Goal: Task Accomplishment & Management: Complete application form

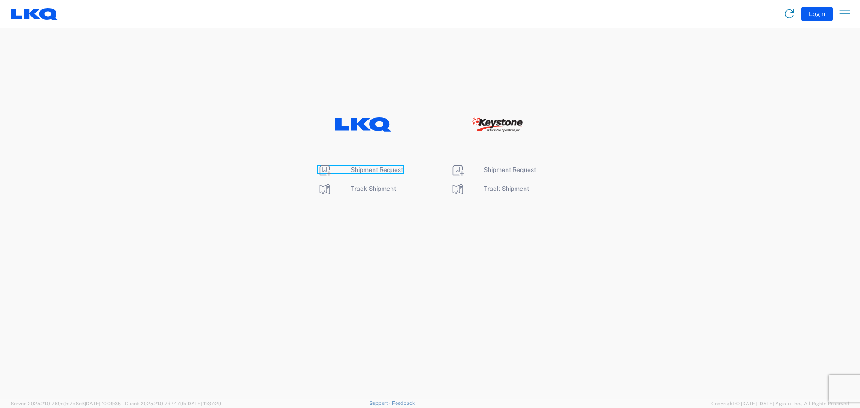
click at [370, 170] on span "Shipment Request" at bounding box center [377, 169] width 52 height 7
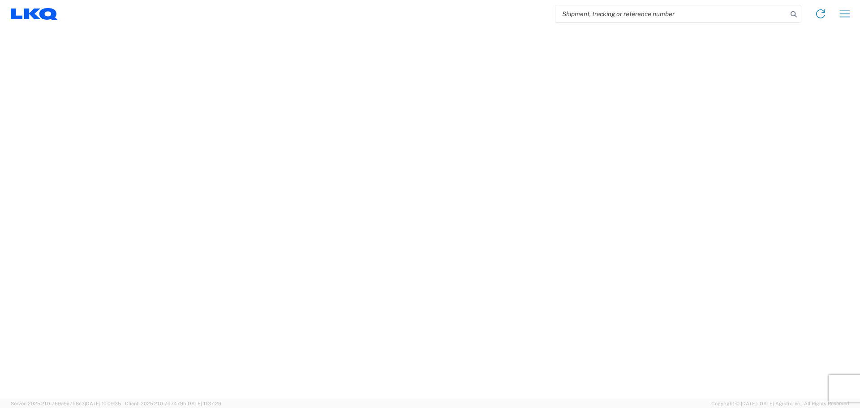
select select "FULL"
select select "LBS"
select select "IN"
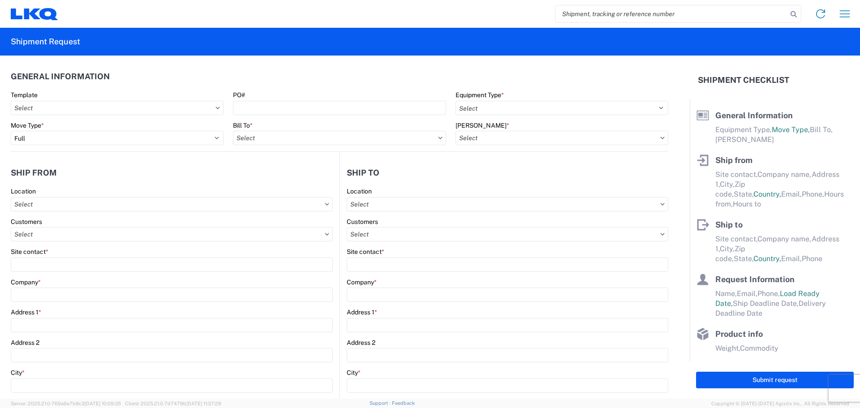
click at [216, 107] on icon at bounding box center [218, 108] width 4 height 2
click at [216, 107] on icon at bounding box center [218, 108] width 4 height 3
click at [178, 109] on input "text" at bounding box center [117, 108] width 213 height 14
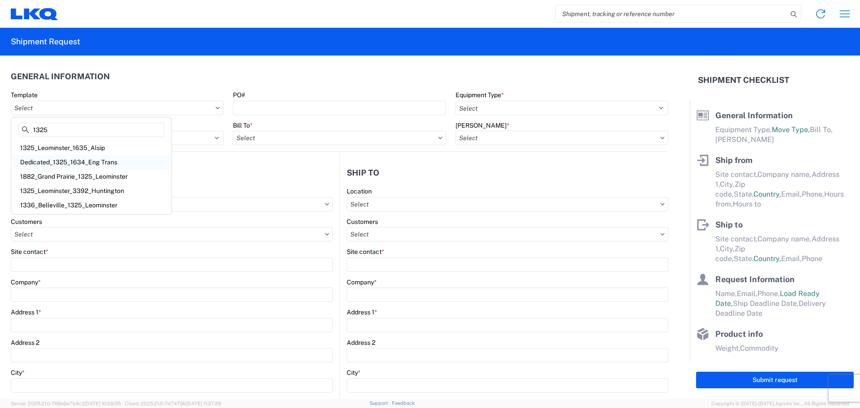
type input "1325"
click at [106, 160] on div "Dedicated_1325_1634_Eng Trans" at bounding box center [91, 162] width 157 height 14
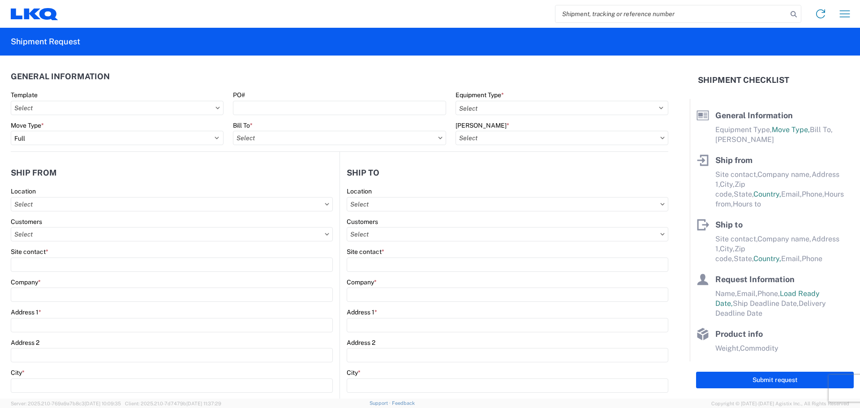
type input "Dedicated_1325_1634_Eng Trans"
select select
type input "Mark Bloom"
type input "LKQ Corporation"
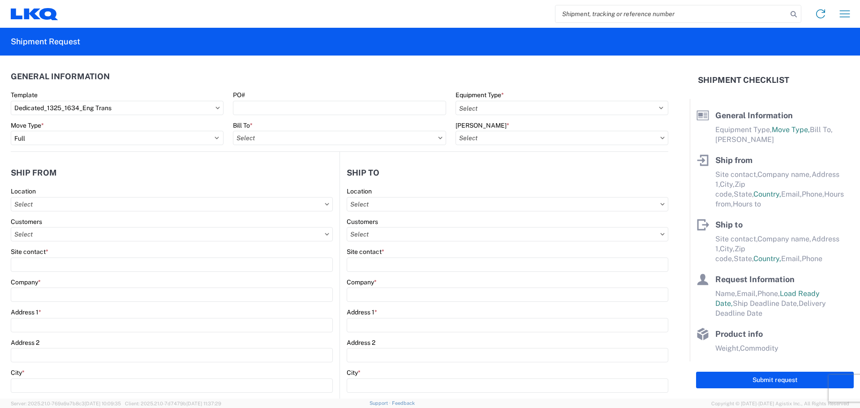
type input "1525 Central Street"
type input "Leominster"
type input "01453"
select select "US"
type input "mbloom1@lkqcorp.com"
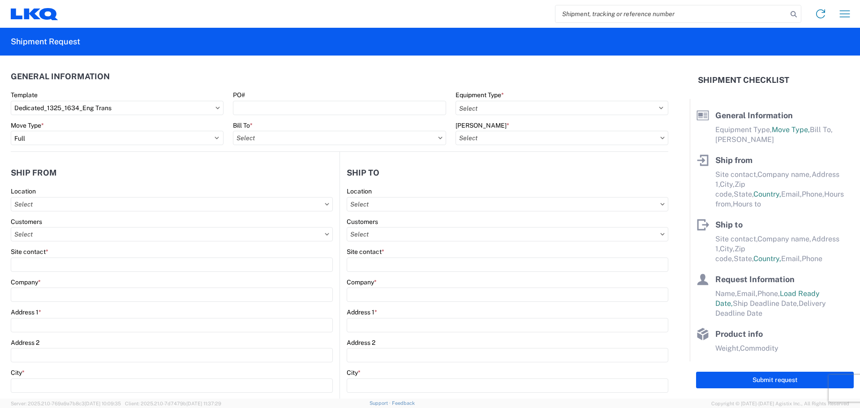
type input "(978) 230-6917"
type input "08:00:00"
type input "15:00:00"
select select
type input "Jason"
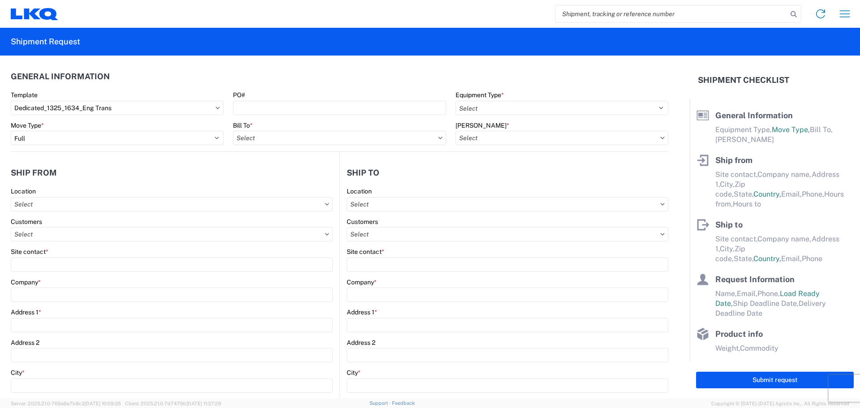
type input "LKQ Corporation"
type input "6320 Boat Rock Blvd SW"
type input "Atlanta"
type input "30336"
select select "US"
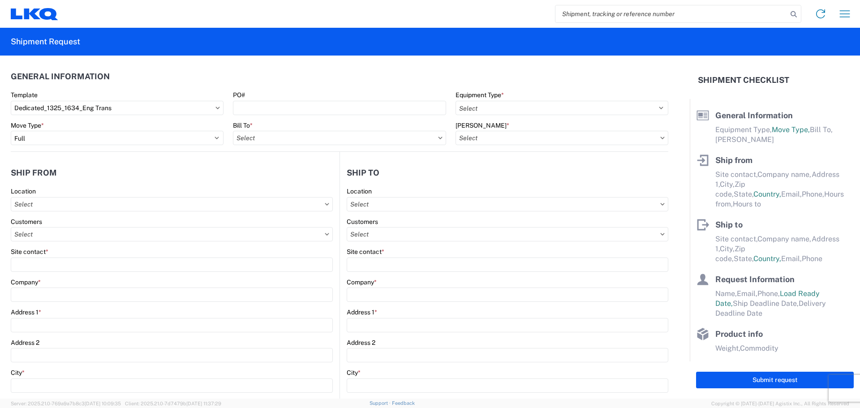
type input "mjvoyles@lkqcorp.com"
type input "678-399-8501"
type input "10:00:00"
type input "10:30:00"
select select
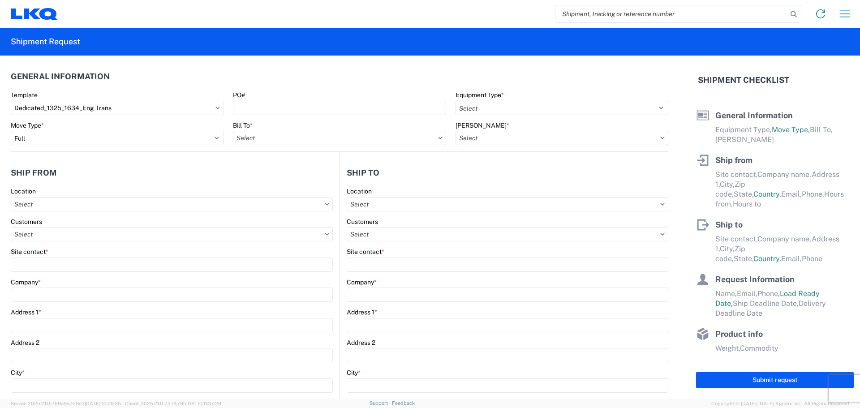
type input "2021-01-05"
type input "2021-01-07"
type input "42000"
type input "Engines, Transmissions"
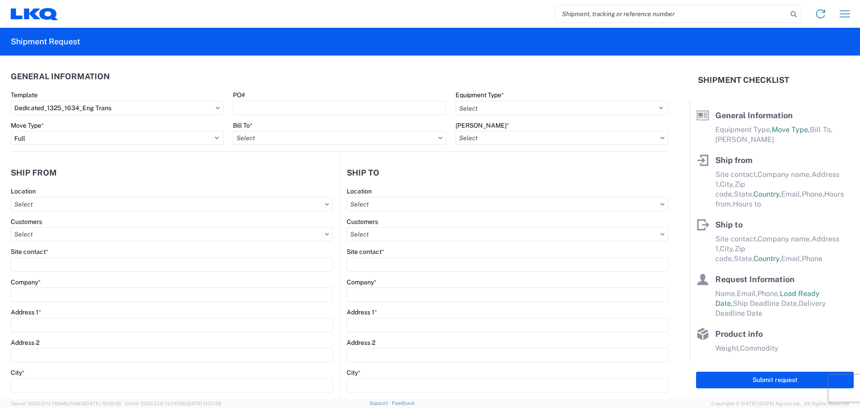
type input "1"
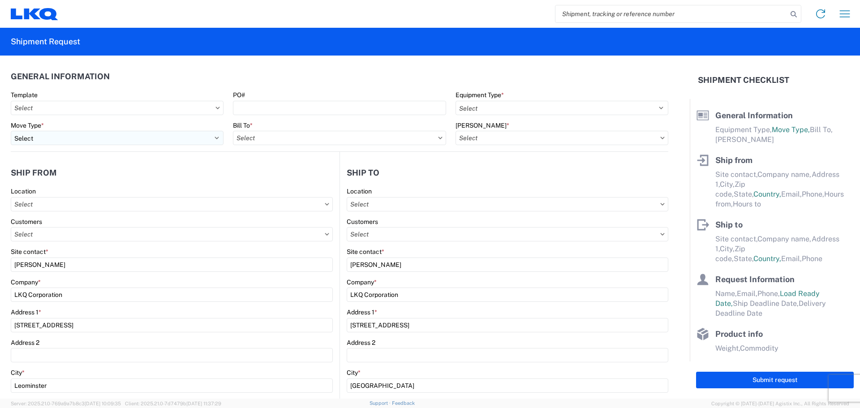
type input "1634 - Atlanta - Knopf - Boat Rock"
select select "MA"
select select
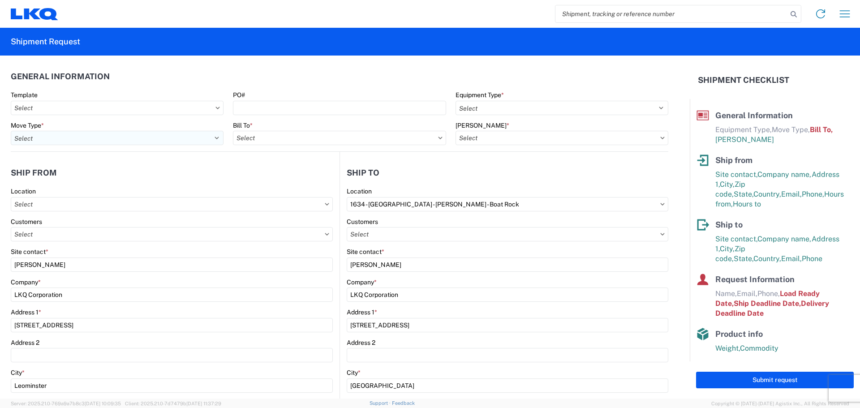
type input "1325 - LKQ - Leominster"
type input "1634-1300-50180-0000 - 1634 Freight In - Cores"
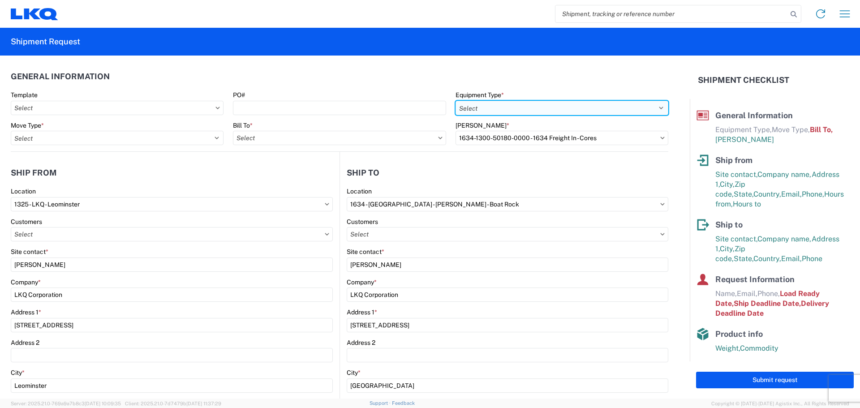
click at [492, 106] on select "Select 53’ Dry Van Flatbed Dropdeck (van) Lowboy (flatbed) Rail" at bounding box center [562, 108] width 213 height 14
select select "STDV"
click at [456, 101] on select "Select 53’ Dry Van Flatbed Dropdeck (van) Lowboy (flatbed) Rail" at bounding box center [562, 108] width 213 height 14
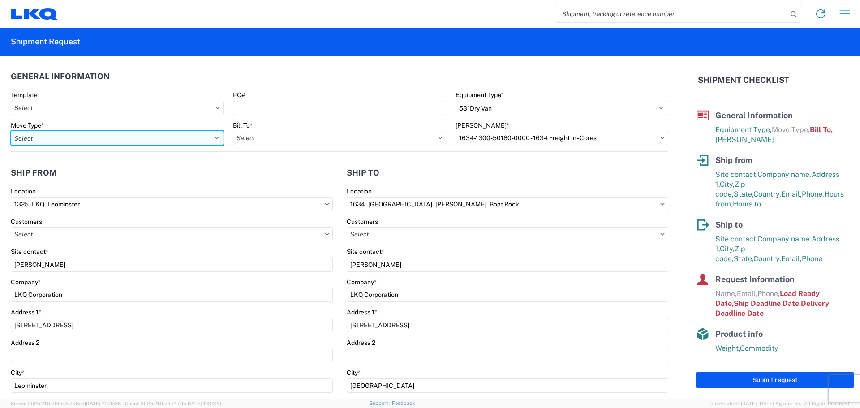
drag, startPoint x: 212, startPoint y: 138, endPoint x: 204, endPoint y: 139, distance: 8.2
click at [212, 138] on select "Select Full Partial TL" at bounding box center [117, 138] width 213 height 14
select select "FULL"
click at [11, 131] on select "Select Full Partial TL" at bounding box center [117, 138] width 213 height 14
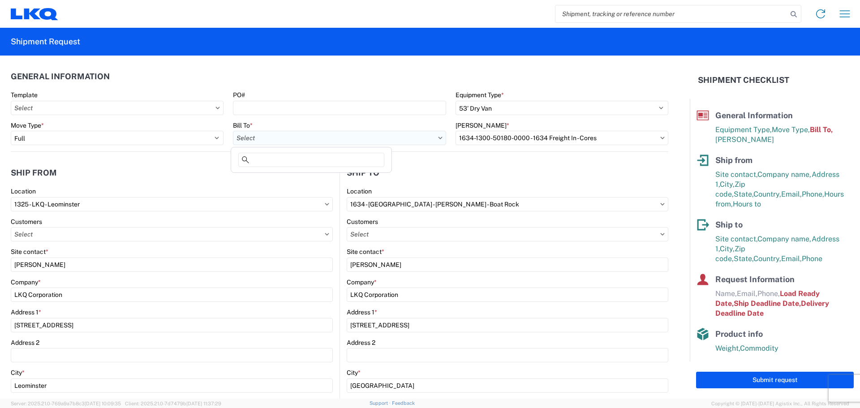
click at [348, 137] on input "text" at bounding box center [339, 138] width 213 height 14
click at [438, 138] on icon at bounding box center [440, 138] width 4 height 2
click at [342, 138] on input "text" at bounding box center [339, 138] width 213 height 14
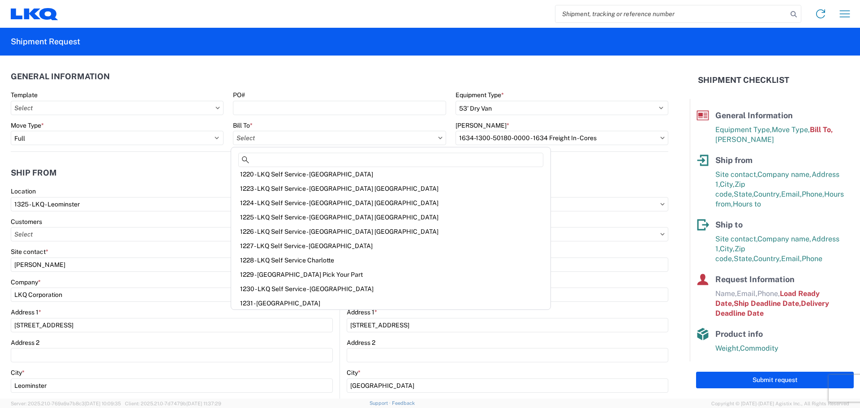
scroll to position [717, 0]
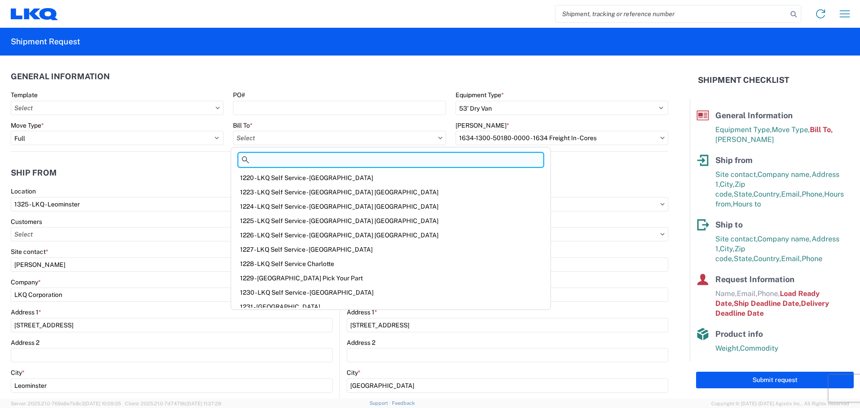
click at [263, 160] on input at bounding box center [390, 160] width 305 height 14
type input "1760"
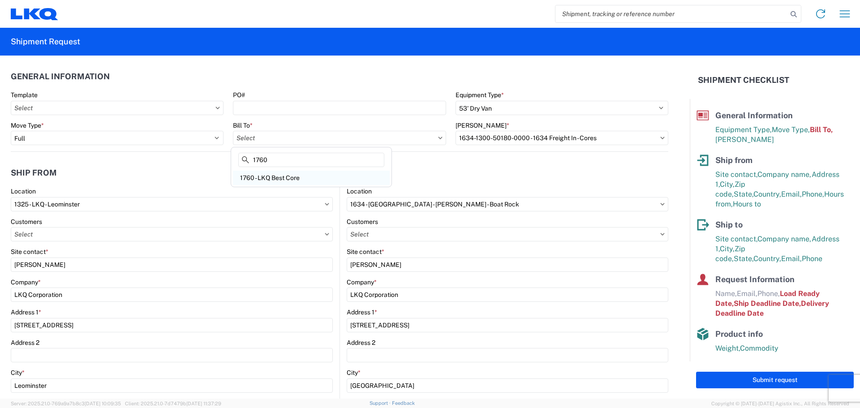
click at [285, 177] on div "1760 - LKQ Best Core" at bounding box center [311, 178] width 157 height 14
type input "1760 - LKQ Best Core"
click at [589, 138] on input "text" at bounding box center [562, 138] width 213 height 14
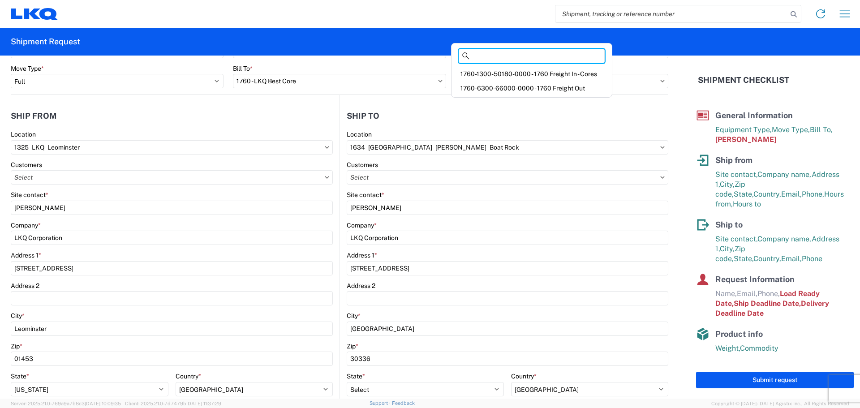
scroll to position [45, 0]
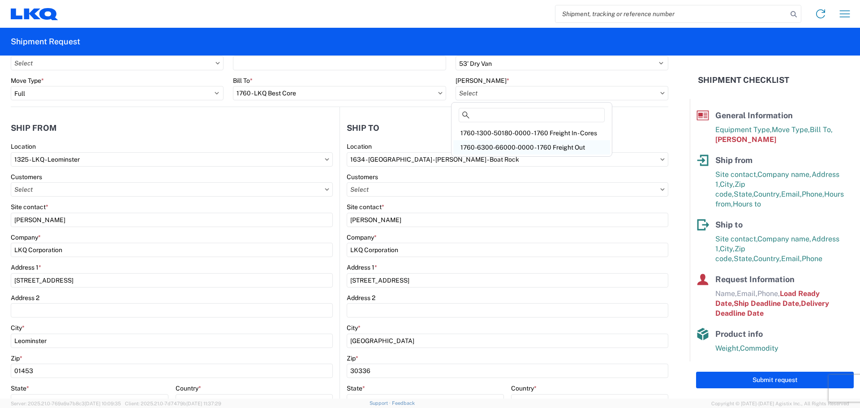
click at [539, 147] on div "1760-6300-66000-0000 - 1760 Freight Out" at bounding box center [531, 147] width 157 height 14
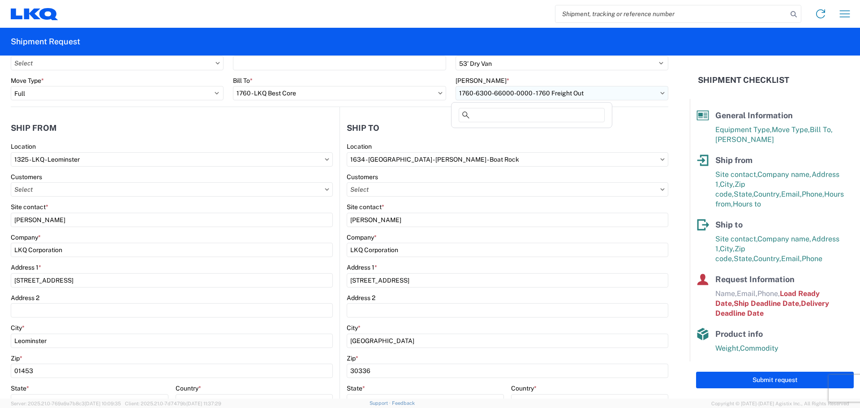
click at [599, 92] on input "1760-6300-66000-0000 - 1760 Freight Out" at bounding box center [562, 93] width 213 height 14
click at [579, 131] on div "1760-1300-50180-0000 - 1760 Freight In - Cores" at bounding box center [531, 133] width 157 height 14
type input "1760-1300-50180-0000 - 1760 Freight In - Cores"
click at [484, 124] on header "Ship to" at bounding box center [504, 128] width 328 height 20
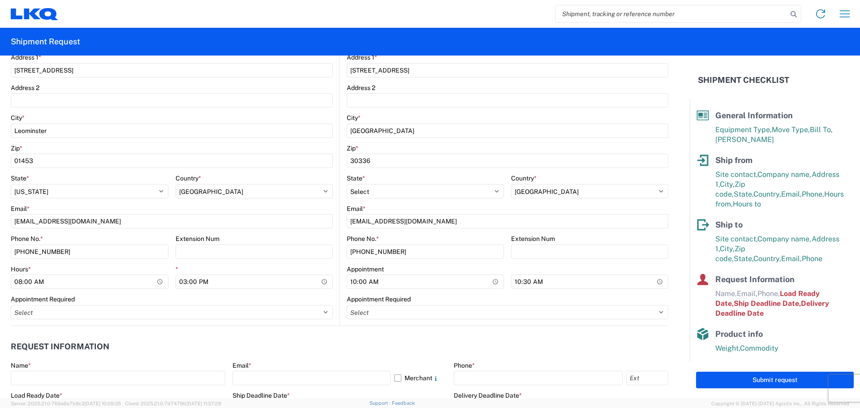
scroll to position [269, 0]
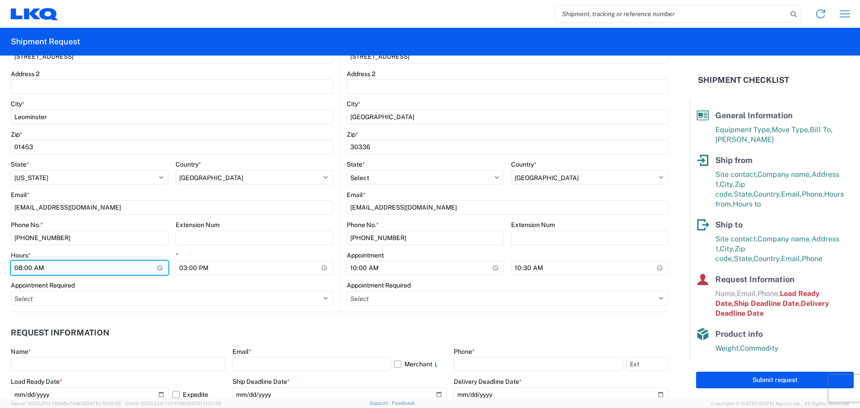
click at [159, 267] on input "08:00:00" at bounding box center [90, 268] width 158 height 14
type input "07:30"
click at [151, 284] on div "Appointment Required" at bounding box center [172, 285] width 322 height 8
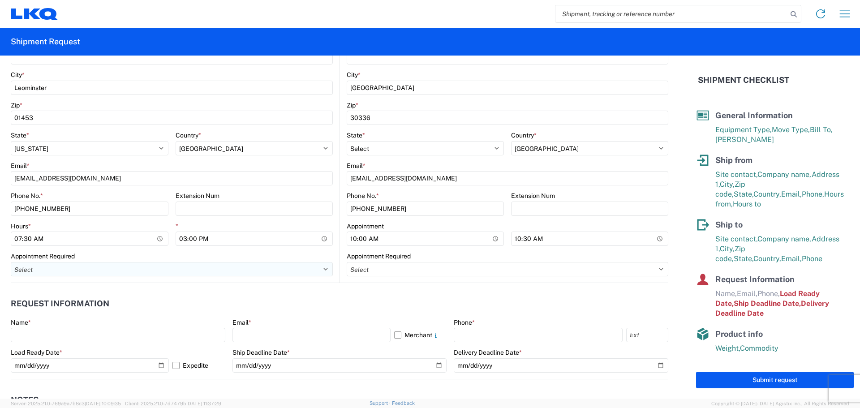
scroll to position [314, 0]
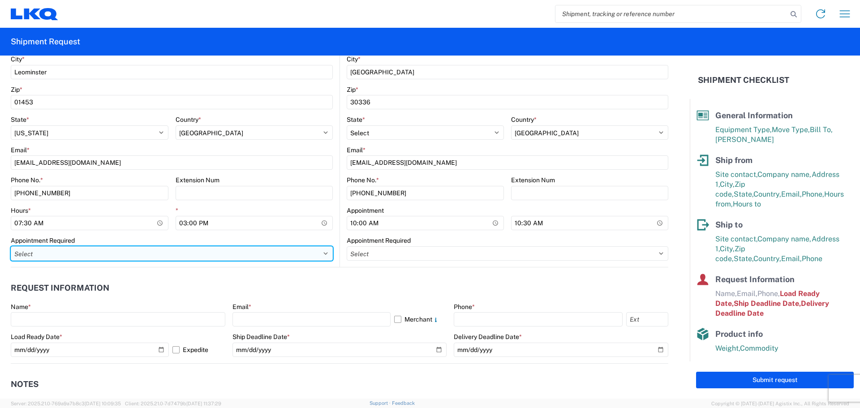
click at [322, 254] on select "Select Appt Required Appt Not Required Appt - First available" at bounding box center [172, 253] width 322 height 14
select select "apptNotRequired"
click at [11, 246] on select "Select Appt Required Appt Not Required Appt - First available" at bounding box center [172, 253] width 322 height 14
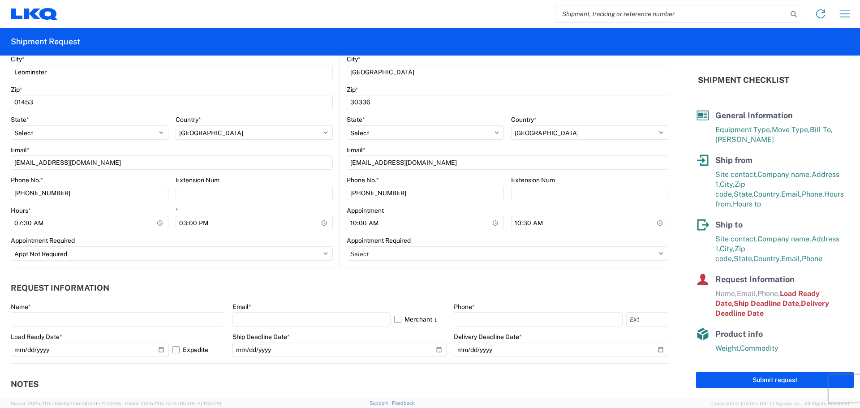
click at [177, 278] on header "Request Information" at bounding box center [340, 288] width 658 height 20
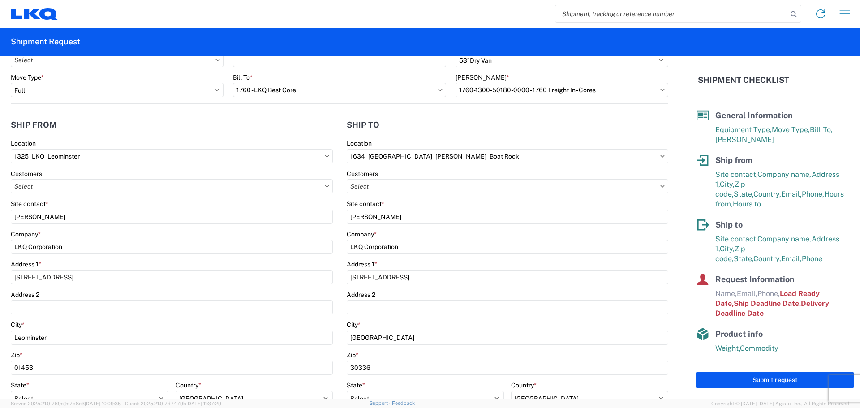
scroll to position [45, 0]
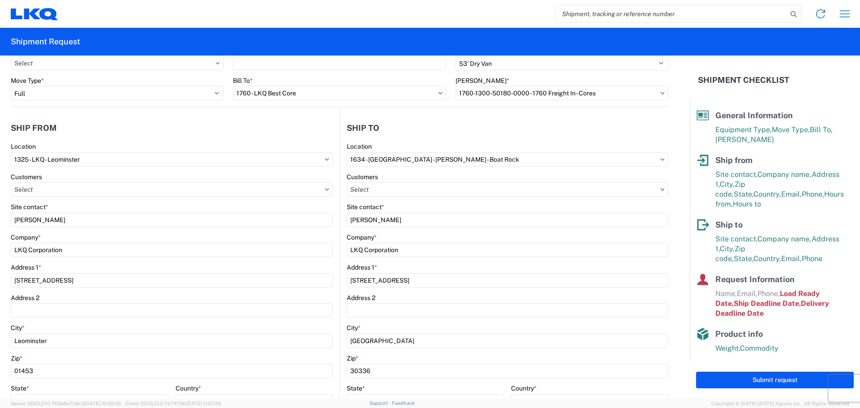
click at [325, 189] on icon at bounding box center [327, 189] width 4 height 3
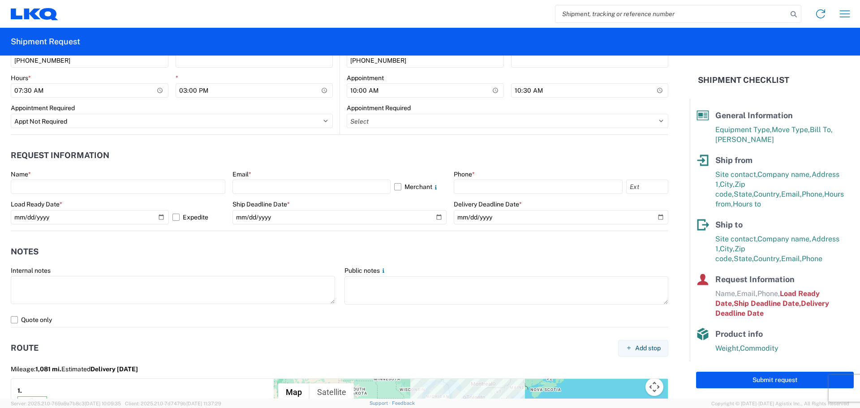
scroll to position [448, 0]
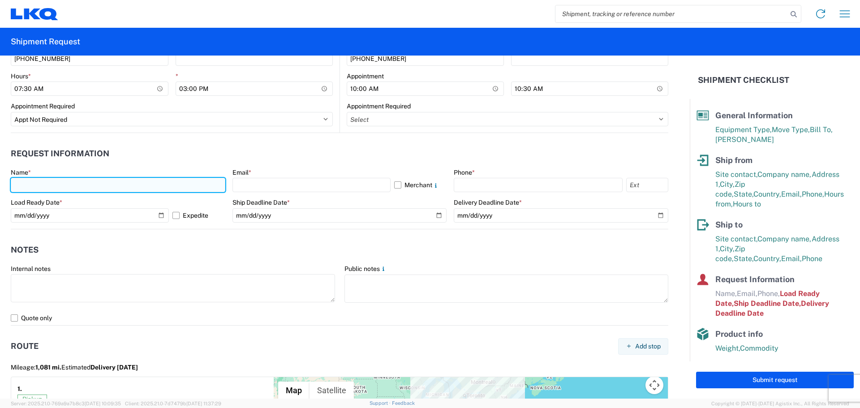
click at [40, 184] on input "text" at bounding box center [118, 185] width 215 height 14
click at [46, 186] on input "text" at bounding box center [118, 185] width 215 height 14
type input "Mark"
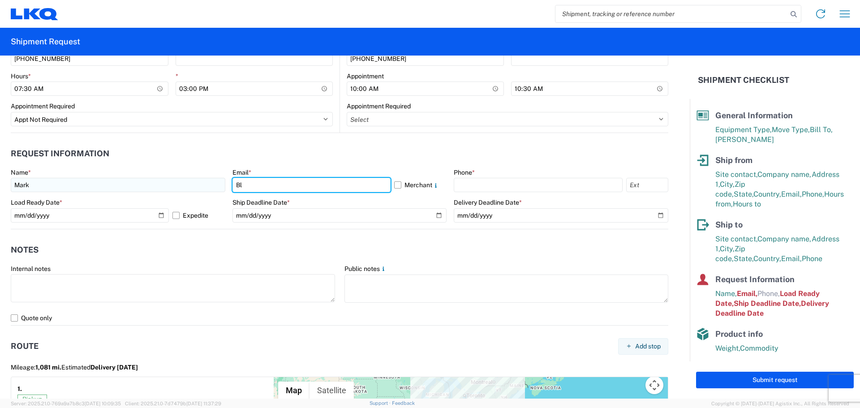
type input "B"
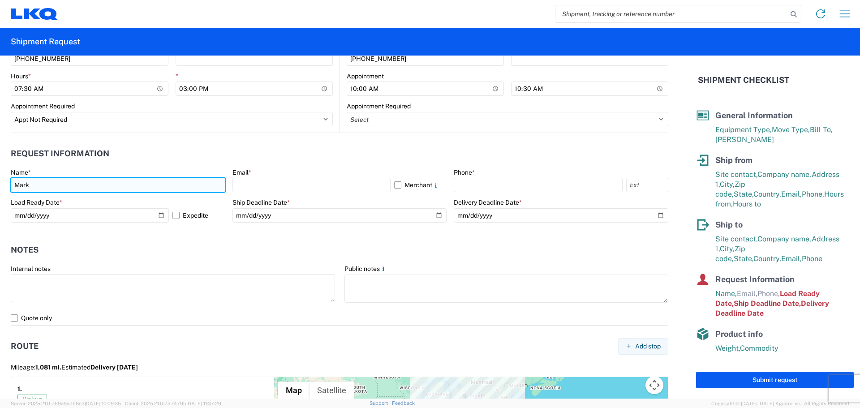
drag, startPoint x: 57, startPoint y: 184, endPoint x: 75, endPoint y: 183, distance: 18.4
click at [57, 184] on input "Mark" at bounding box center [118, 185] width 215 height 14
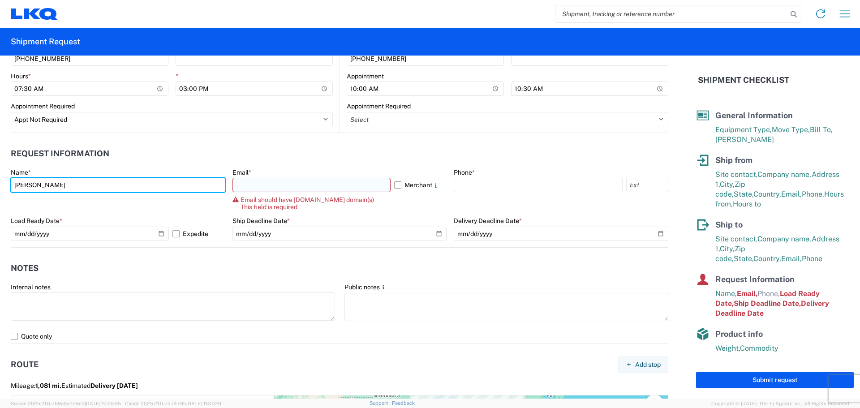
type input "Mark Bloom"
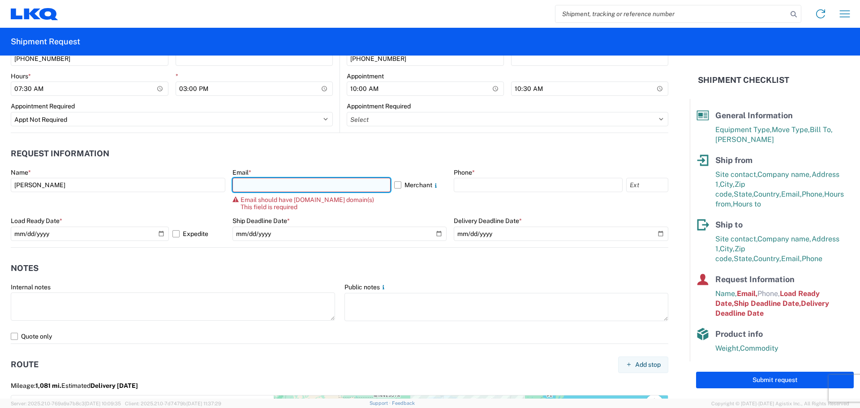
click at [280, 184] on input "text" at bounding box center [312, 185] width 158 height 14
type input "mbloom1@lkqcorp.com"
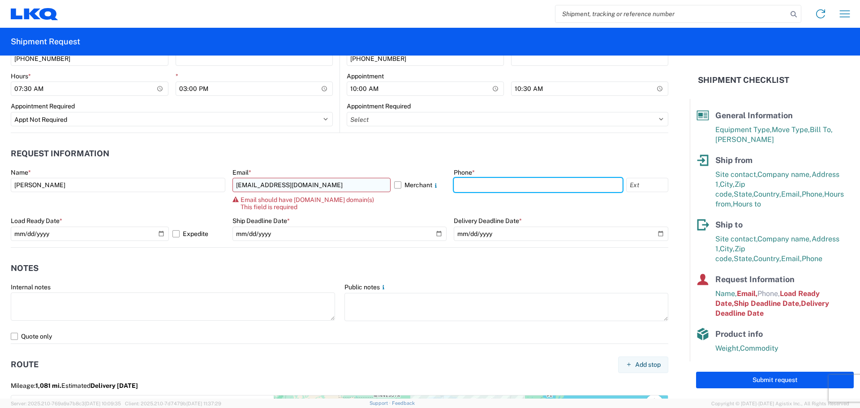
type input "9782271735"
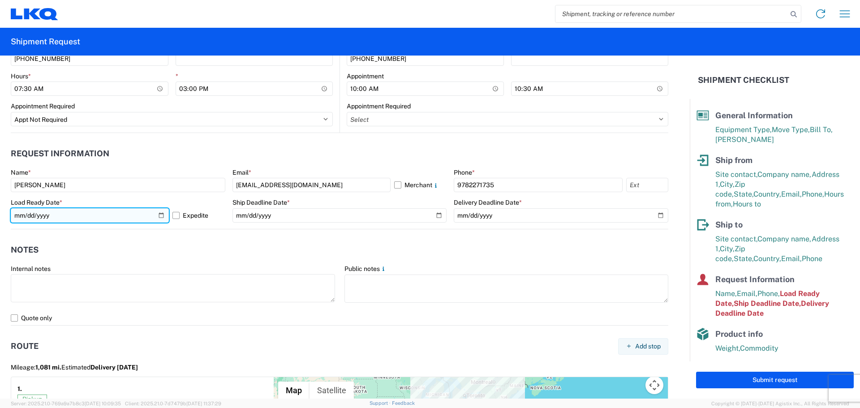
click at [158, 214] on input "2021-01-05" at bounding box center [90, 215] width 158 height 14
type input "2025-10-15"
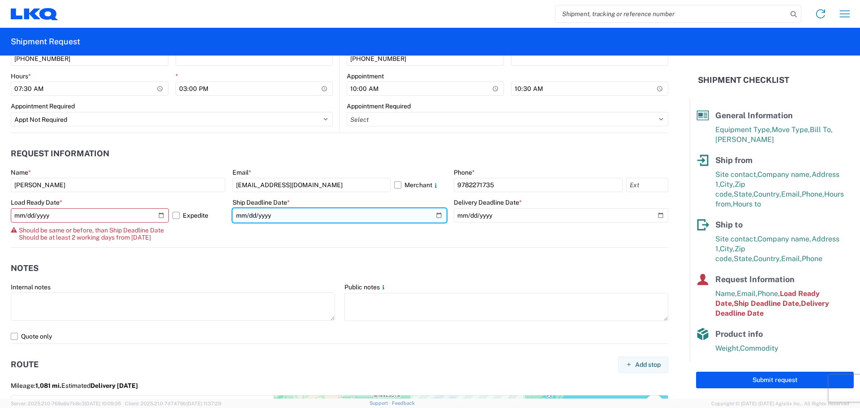
click at [435, 215] on input "2021-01-05" at bounding box center [340, 215] width 215 height 14
type input "2025-10-24"
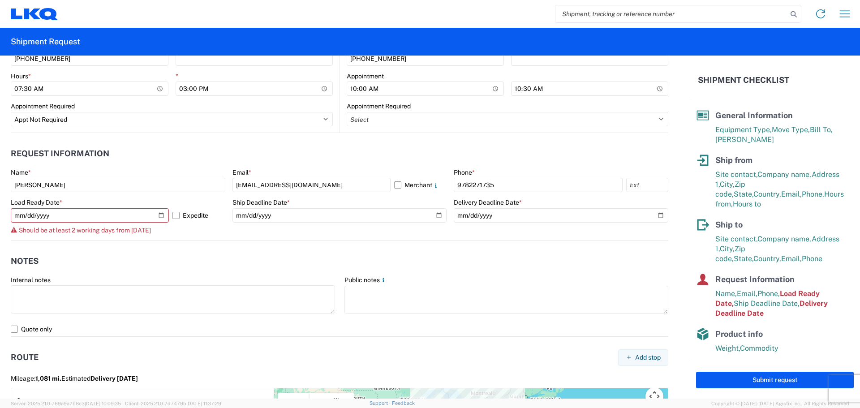
click at [179, 233] on div "Should be at least 2 working days from today" at bounding box center [118, 230] width 215 height 7
click at [160, 216] on input "2025-10-15" at bounding box center [90, 215] width 158 height 14
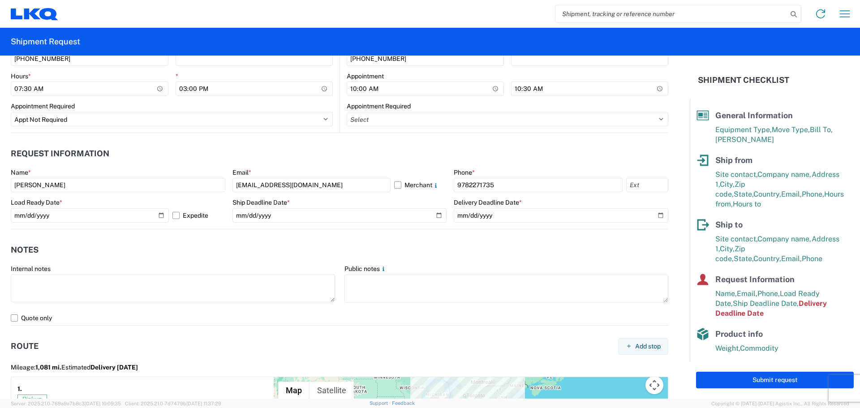
click at [188, 241] on header "Notes" at bounding box center [340, 250] width 658 height 20
click at [160, 215] on input "2025-10-16" at bounding box center [90, 215] width 158 height 14
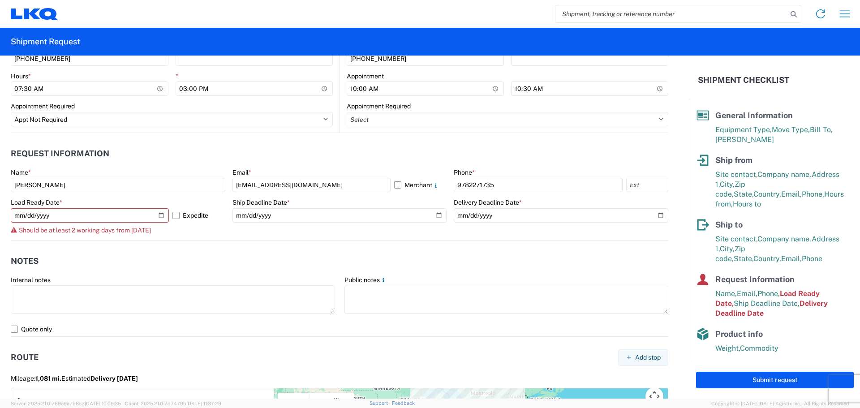
click at [216, 249] on agx-notes "Notes Internal notes Public notes Quote only" at bounding box center [340, 289] width 658 height 96
click at [159, 215] on input "2025-10-15" at bounding box center [90, 215] width 158 height 14
type input "2025-10-16"
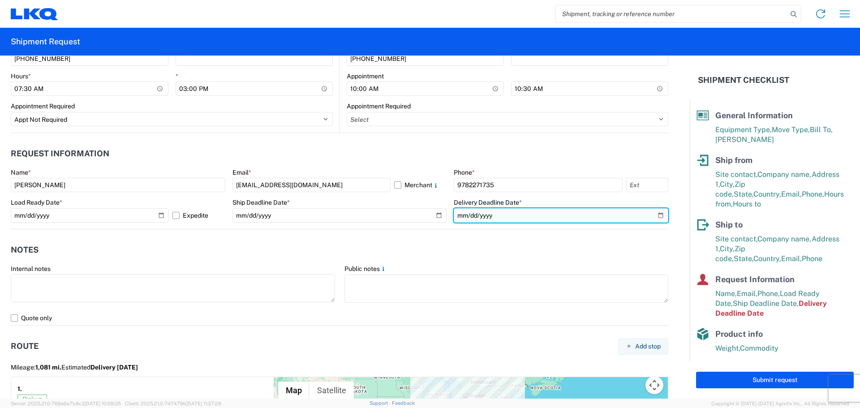
click at [654, 215] on input "2021-01-07" at bounding box center [561, 215] width 215 height 14
click at [655, 216] on input "date" at bounding box center [561, 215] width 215 height 14
type input "2025-10-31"
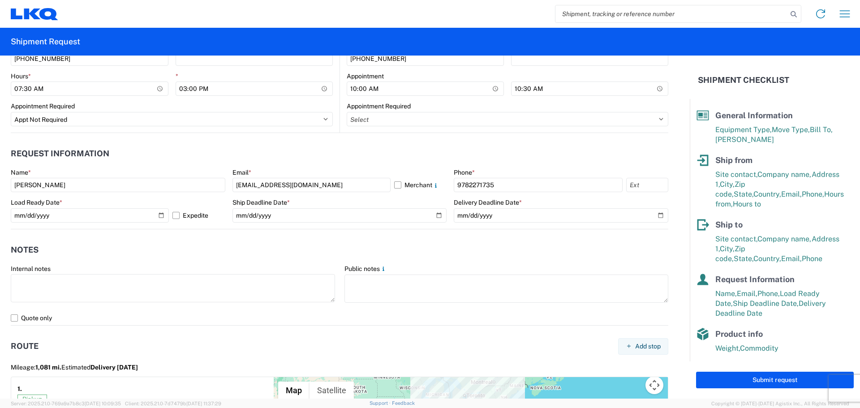
click at [468, 257] on header "Notes" at bounding box center [340, 250] width 658 height 20
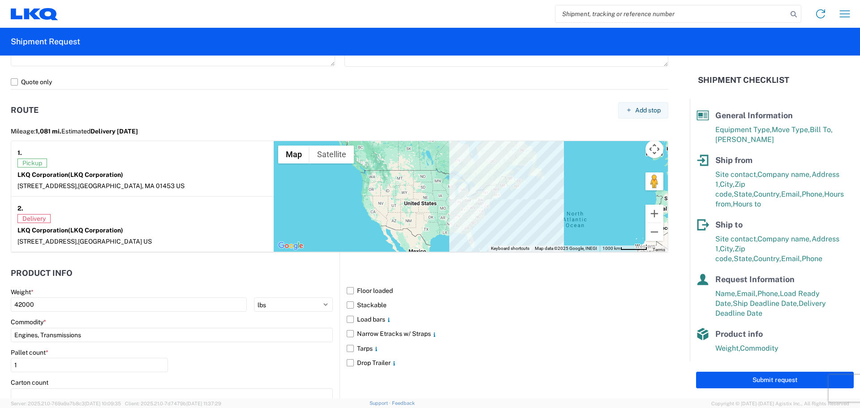
scroll to position [785, 0]
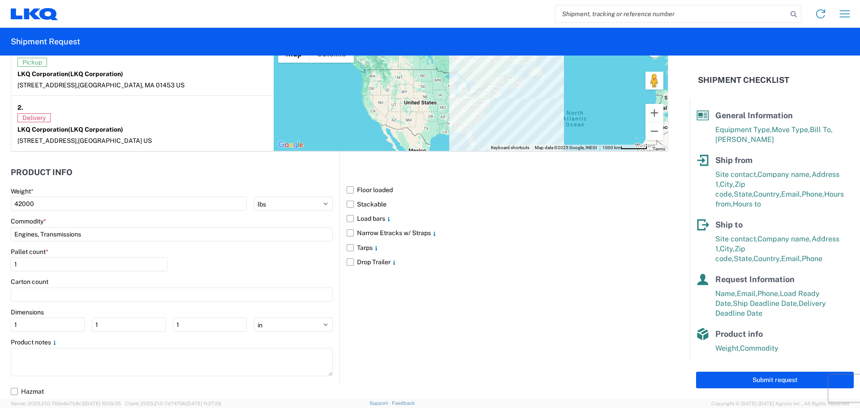
click at [265, 263] on div "Pallet count * 1" at bounding box center [172, 263] width 322 height 30
click at [349, 190] on label "Floor loaded" at bounding box center [508, 190] width 322 height 14
click at [0, 0] on input "Floor loaded" at bounding box center [0, 0] width 0 height 0
click at [25, 264] on input "1" at bounding box center [89, 264] width 157 height 14
type input "24"
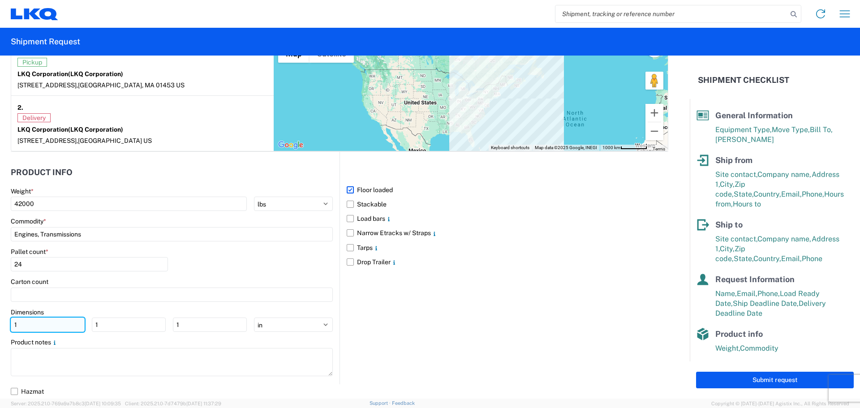
click at [37, 331] on input "1" at bounding box center [48, 325] width 74 height 14
type input "48"
type input "40"
click at [208, 338] on div "Product notes" at bounding box center [172, 342] width 322 height 8
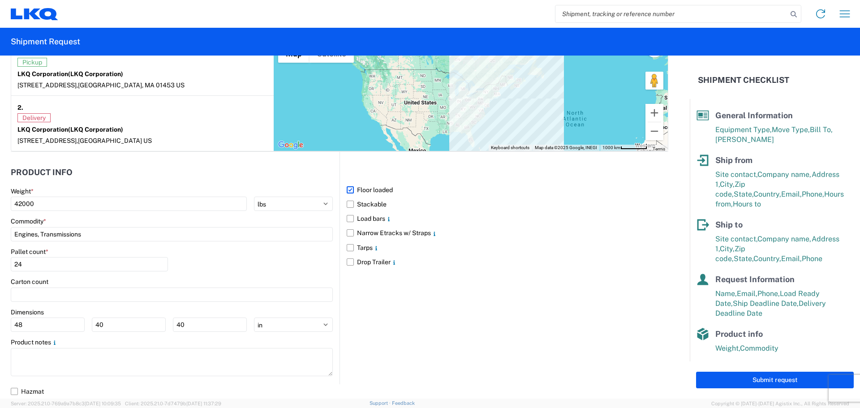
click at [436, 326] on div "Floor loaded Stackable Load bars Narrow Etracks w/ Straps Tarps Drop Trailer" at bounding box center [504, 268] width 329 height 233
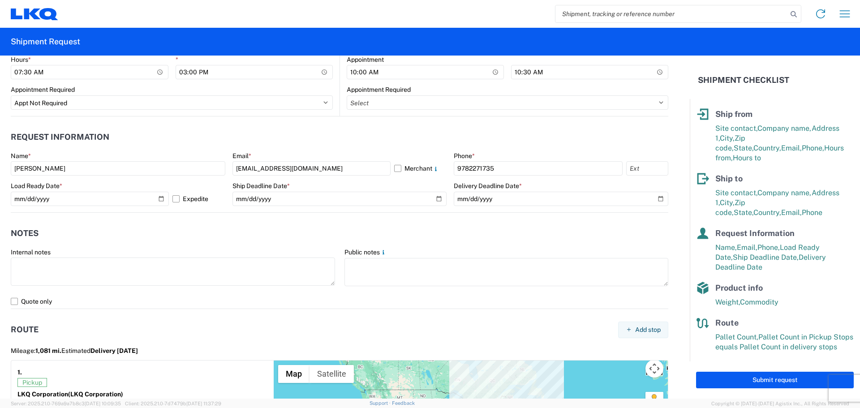
scroll to position [471, 0]
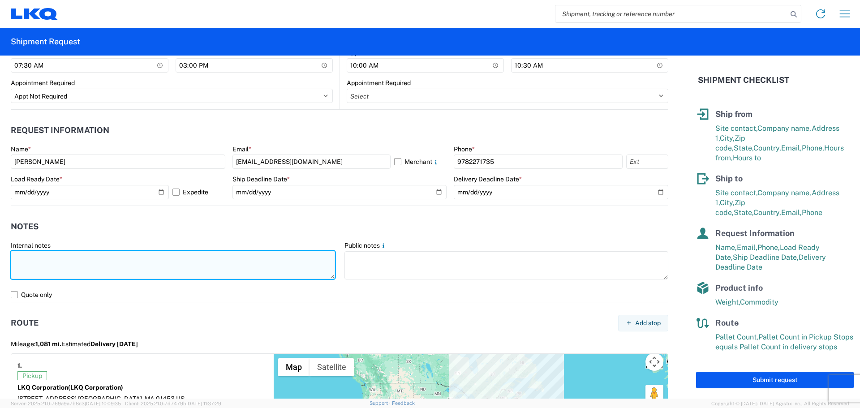
click at [41, 264] on textarea at bounding box center [173, 265] width 324 height 28
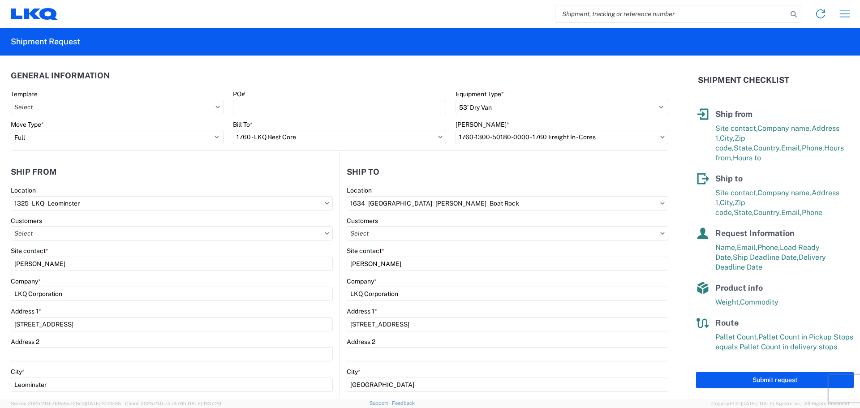
scroll to position [0, 0]
type textarea "this is an additional pickup to our normal Tuesday pickup."
click at [778, 379] on button "Submit request" at bounding box center [775, 380] width 158 height 17
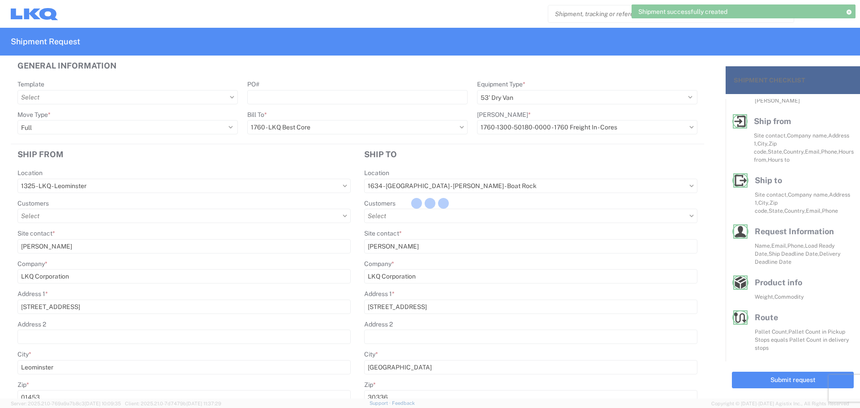
scroll to position [38, 0]
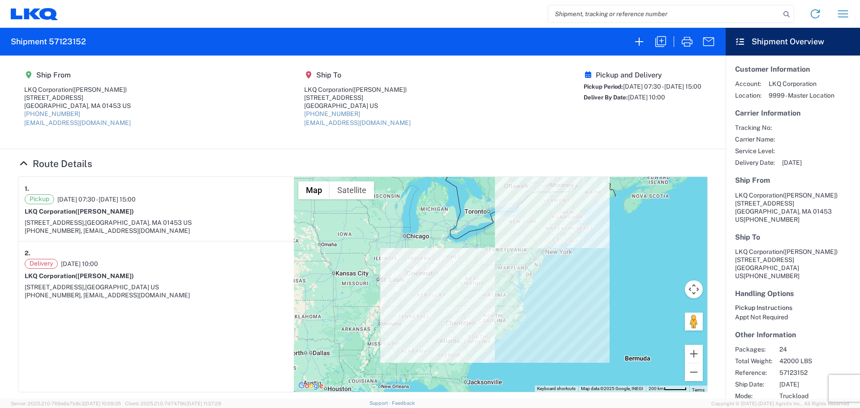
click at [608, 127] on div "Pickup and Delivery Pickup Period: 10/16/2025 07:30 - 10/24/2025 15:00 Deliver …" at bounding box center [643, 102] width 118 height 63
click at [455, 146] on section "Ship From LKQ Corporation (Mark Bloom) 1525 Central Street Leominster, MA 01453…" at bounding box center [363, 103] width 726 height 94
